Goal: Obtain resource: Download file/media

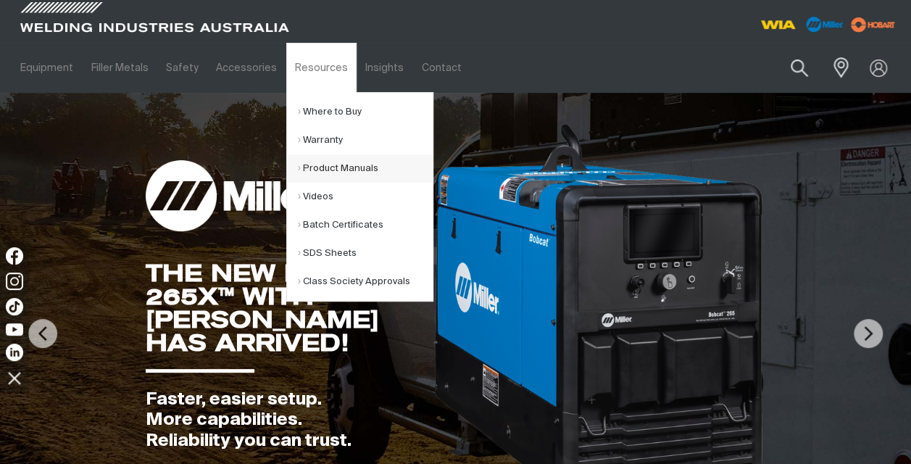
click at [313, 168] on link "Product Manuals" at bounding box center [365, 168] width 135 height 28
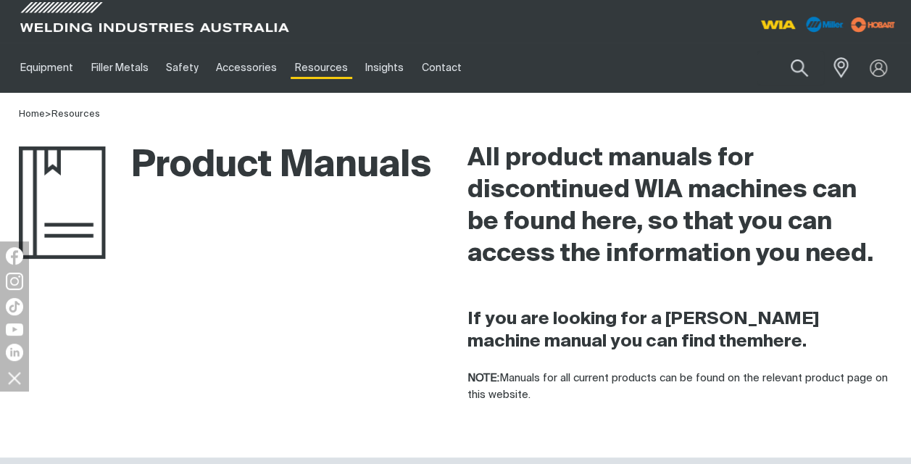
scroll to position [406, 0]
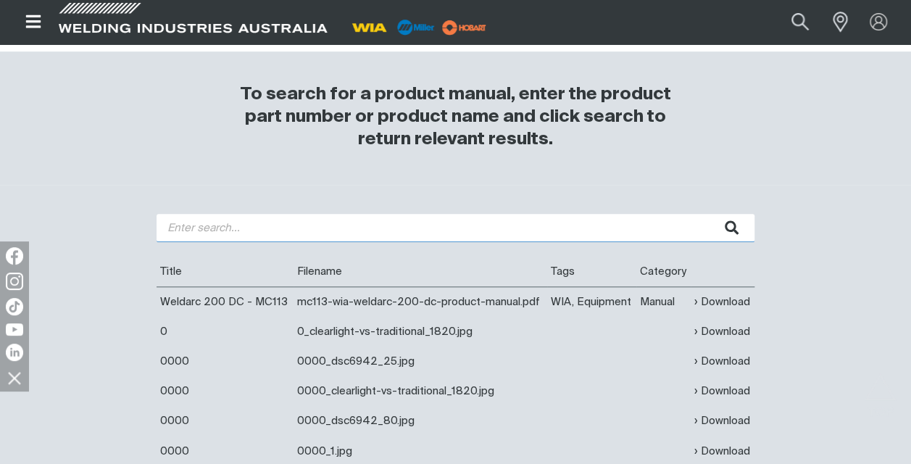
click at [238, 232] on input "search" at bounding box center [456, 228] width 598 height 28
click at [239, 228] on input "search" at bounding box center [456, 228] width 598 height 28
type input "350i"
click at [709, 214] on button "submit" at bounding box center [732, 228] width 46 height 28
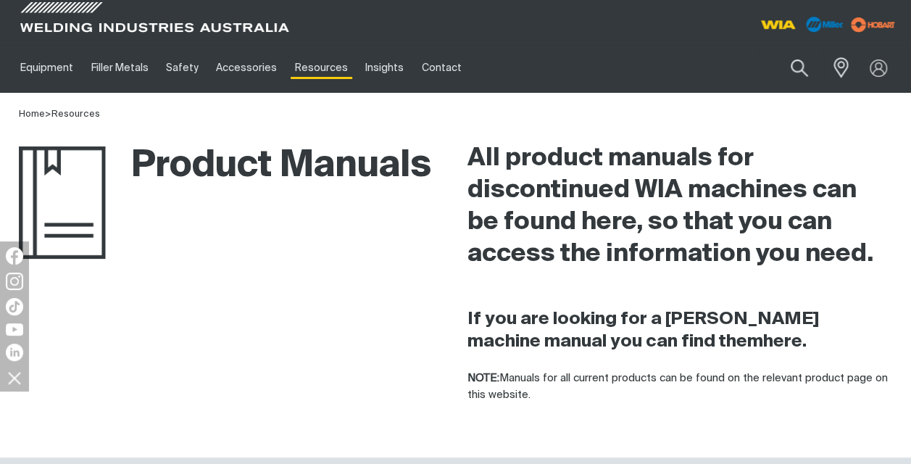
scroll to position [406, 0]
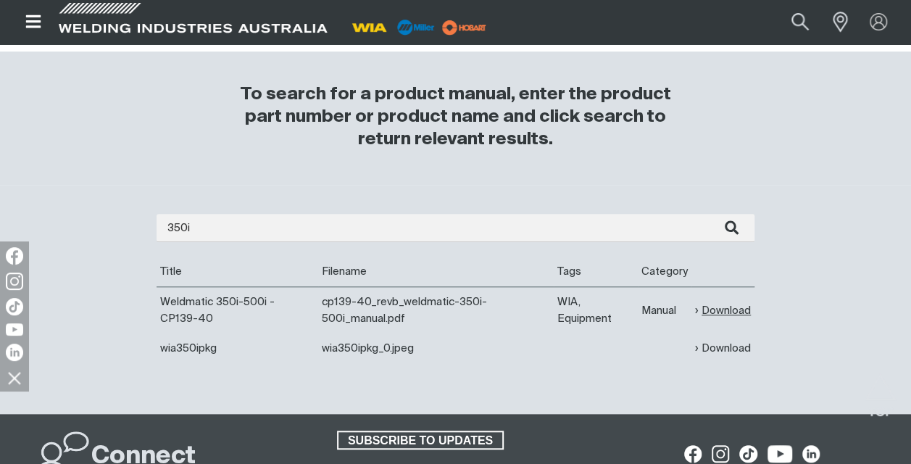
click at [728, 310] on link "Download" at bounding box center [723, 310] width 56 height 17
